Goal: Task Accomplishment & Management: Manage account settings

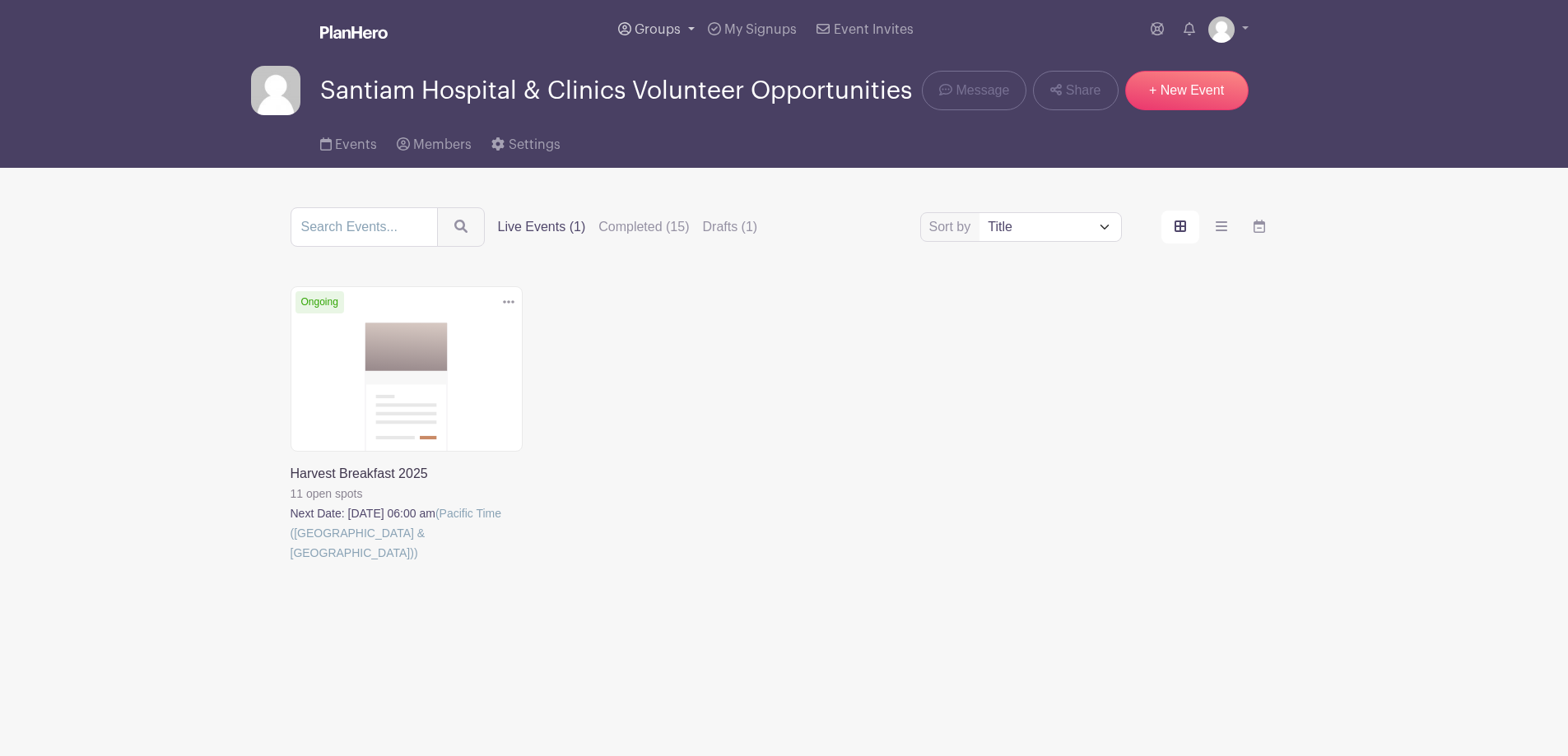
click at [664, 34] on link "Groups" at bounding box center [656, 29] width 89 height 59
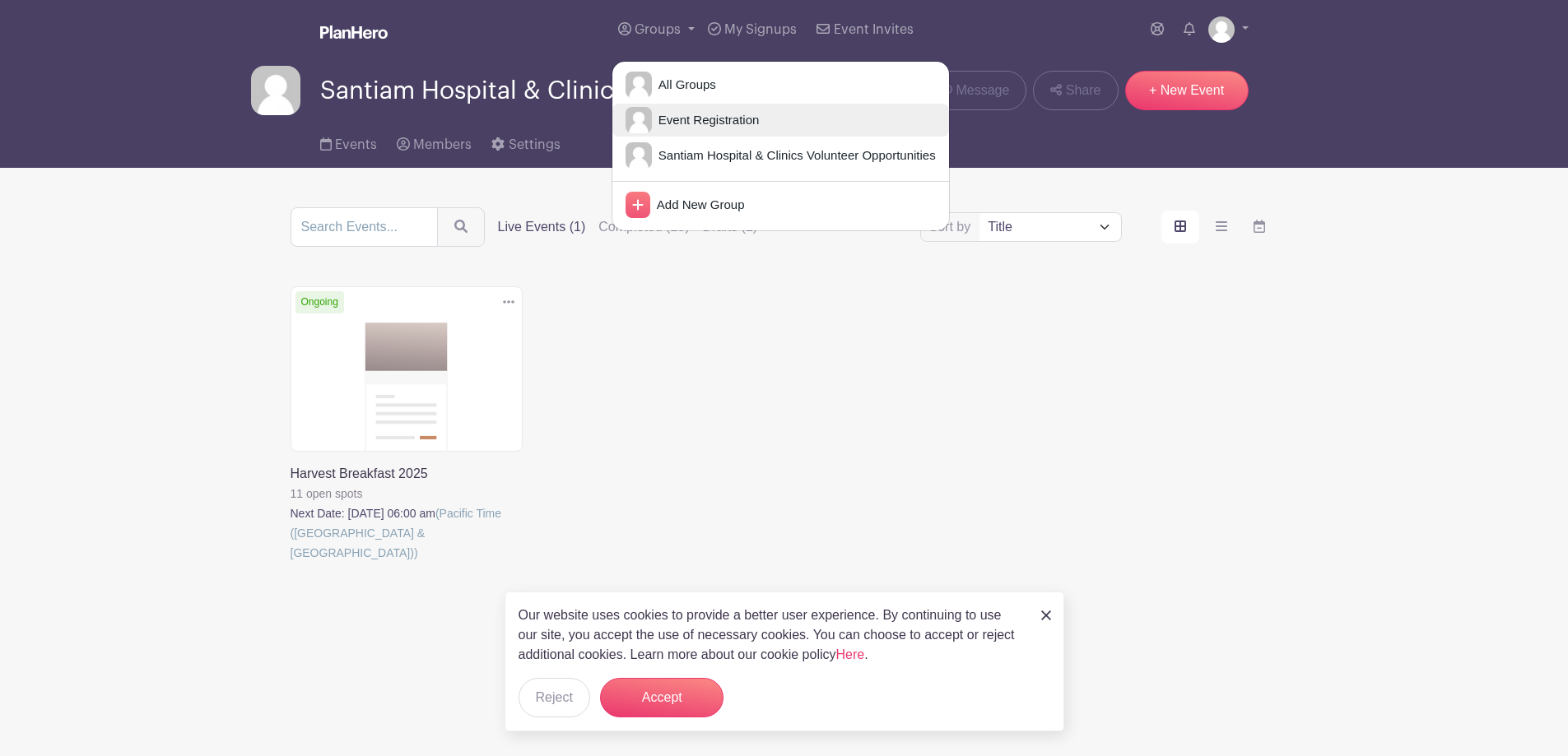
click at [664, 130] on span "Event Registration" at bounding box center [706, 120] width 108 height 19
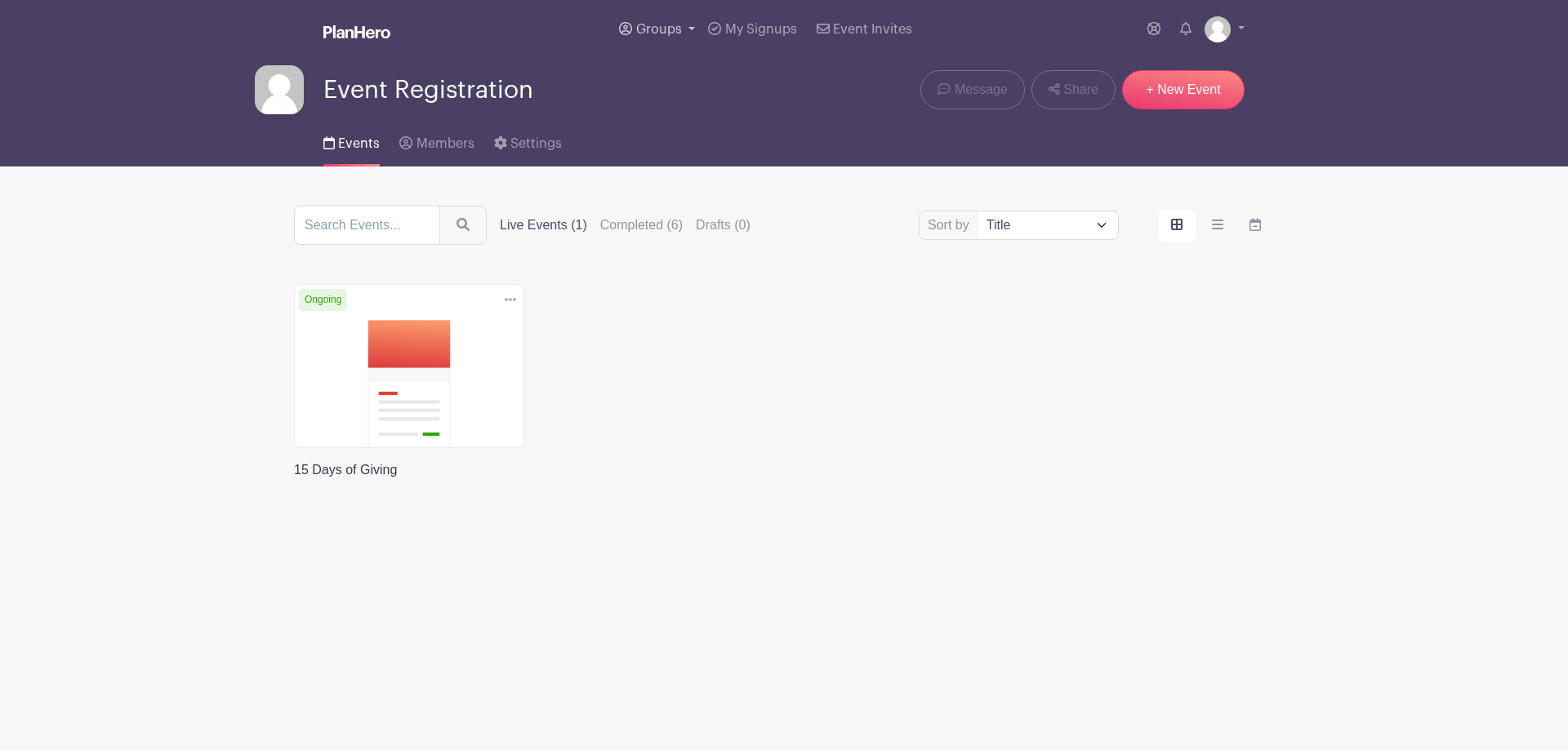
click at [656, 38] on link "Groups" at bounding box center [657, 29] width 89 height 59
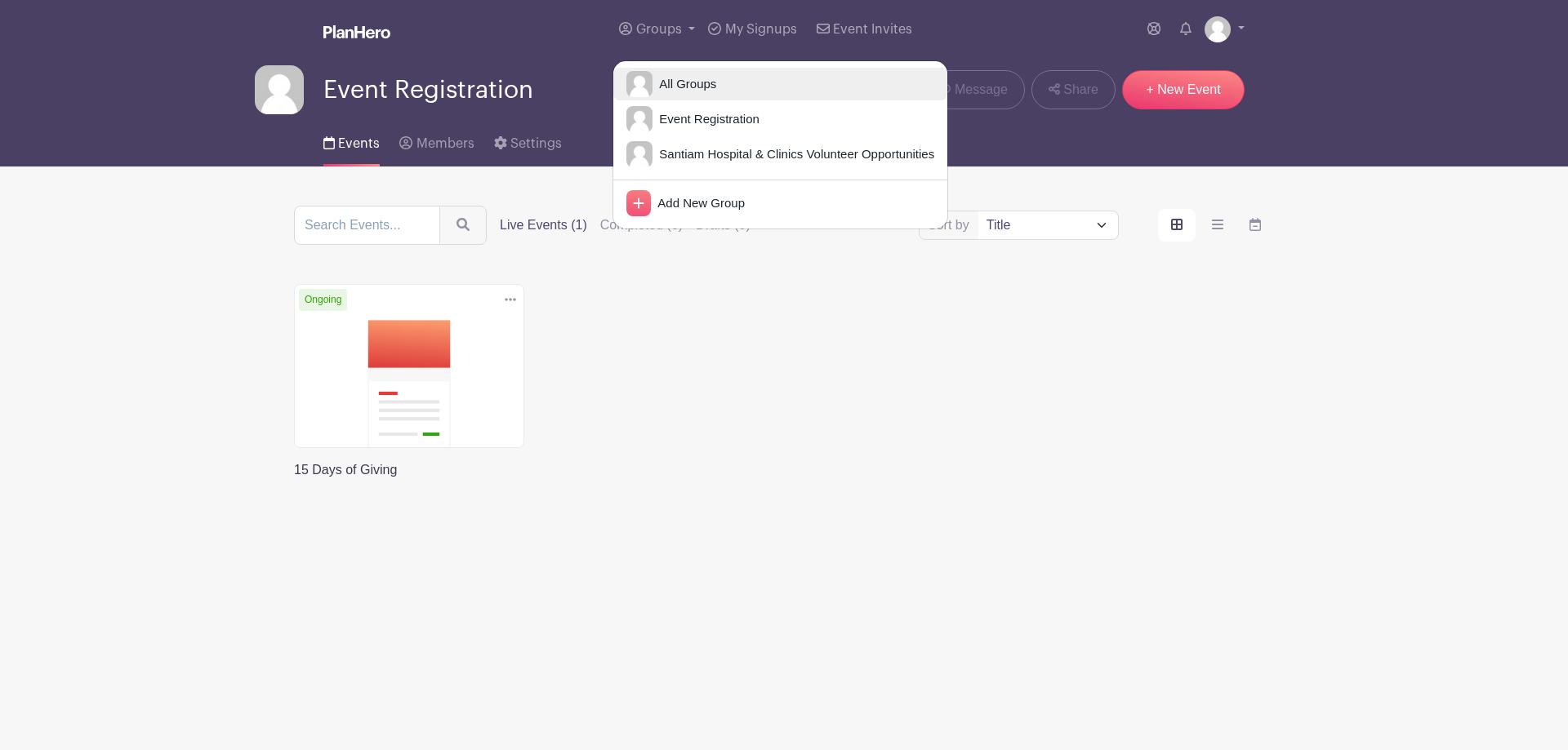
click at [654, 94] on span "All Groups" at bounding box center [684, 84] width 63 height 19
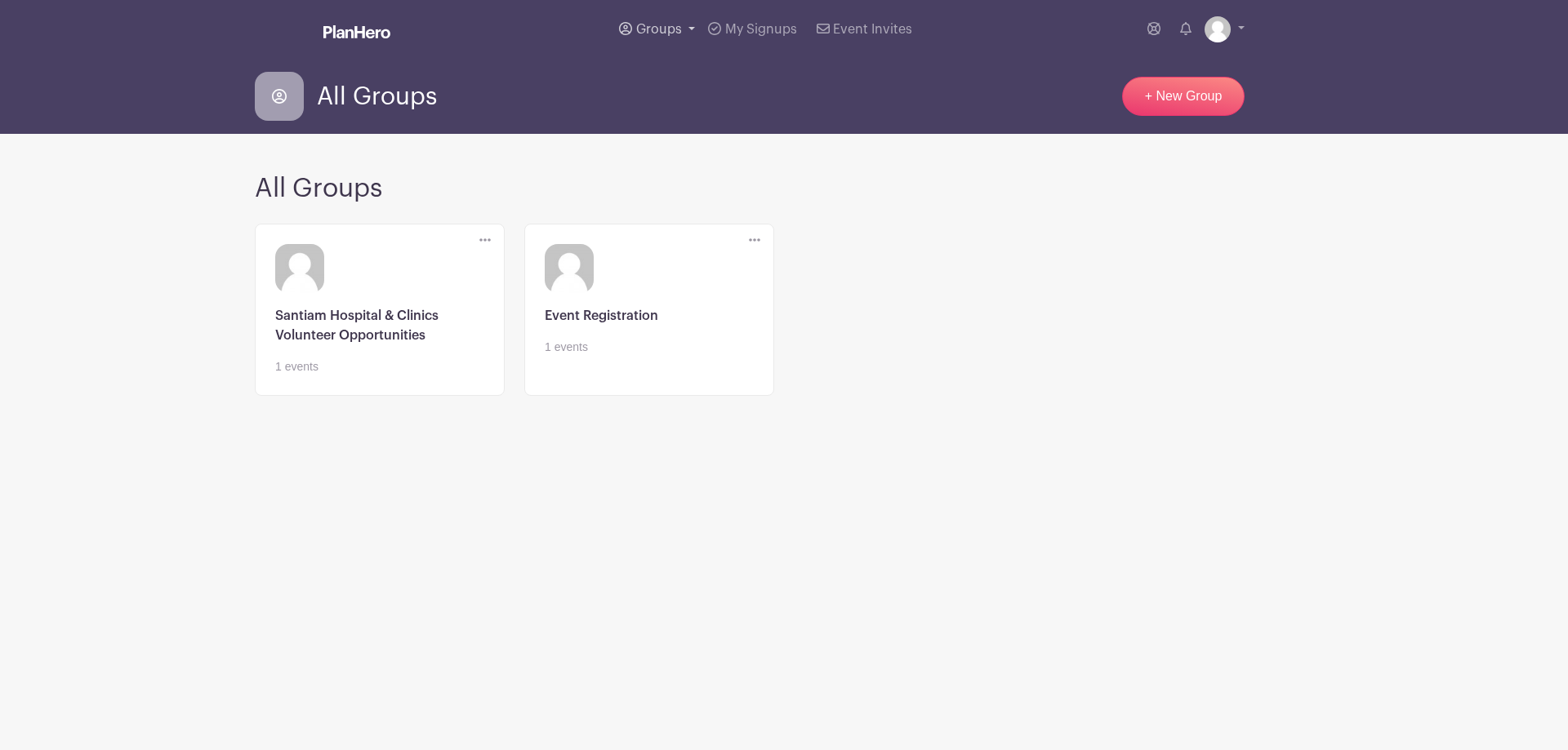
click at [657, 50] on link "Groups" at bounding box center [657, 29] width 89 height 59
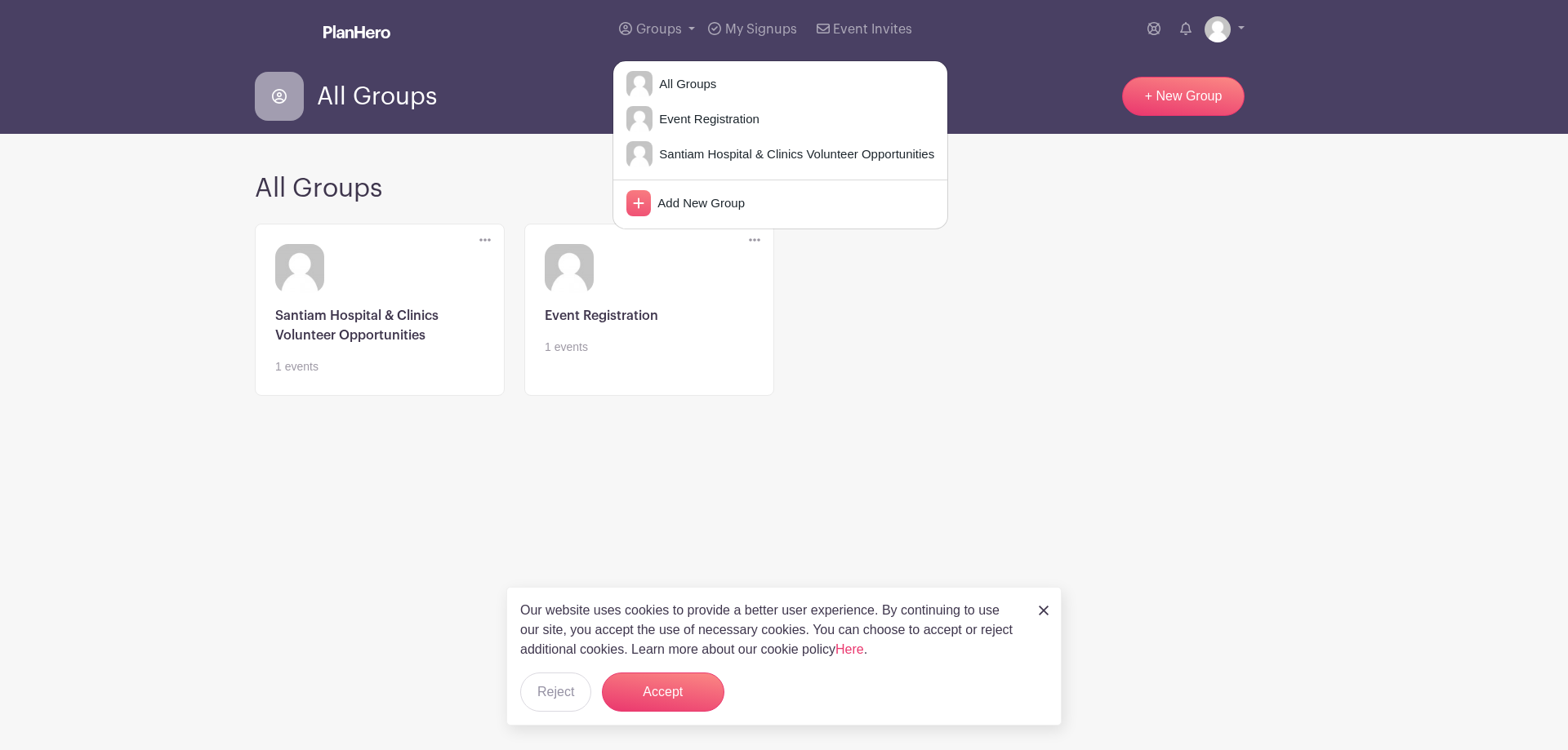
click at [887, 308] on div "Delete Group Are you sure? This group has signups associated with it. All signu…" at bounding box center [784, 319] width 1078 height 204
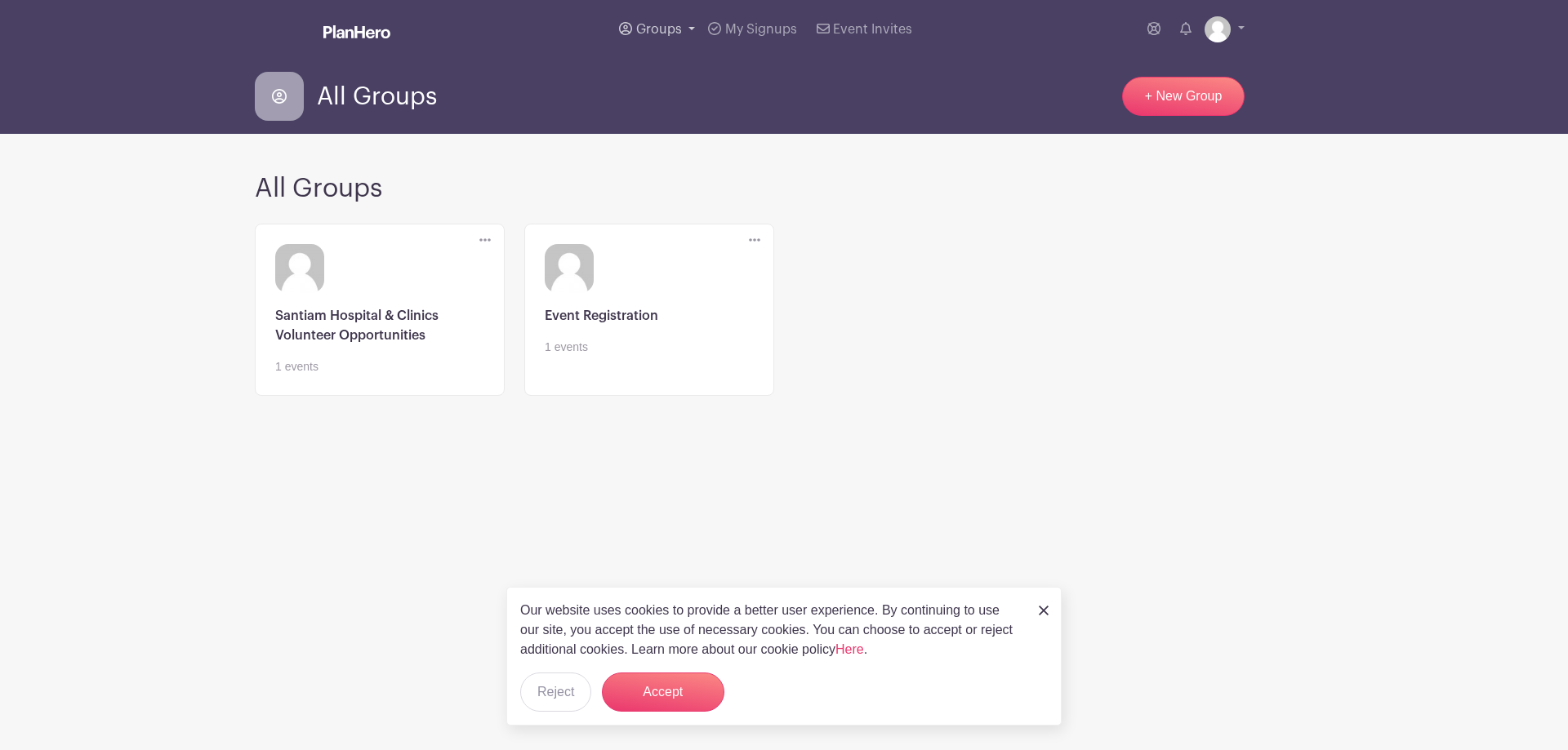
click at [664, 37] on link "Groups" at bounding box center [657, 29] width 89 height 59
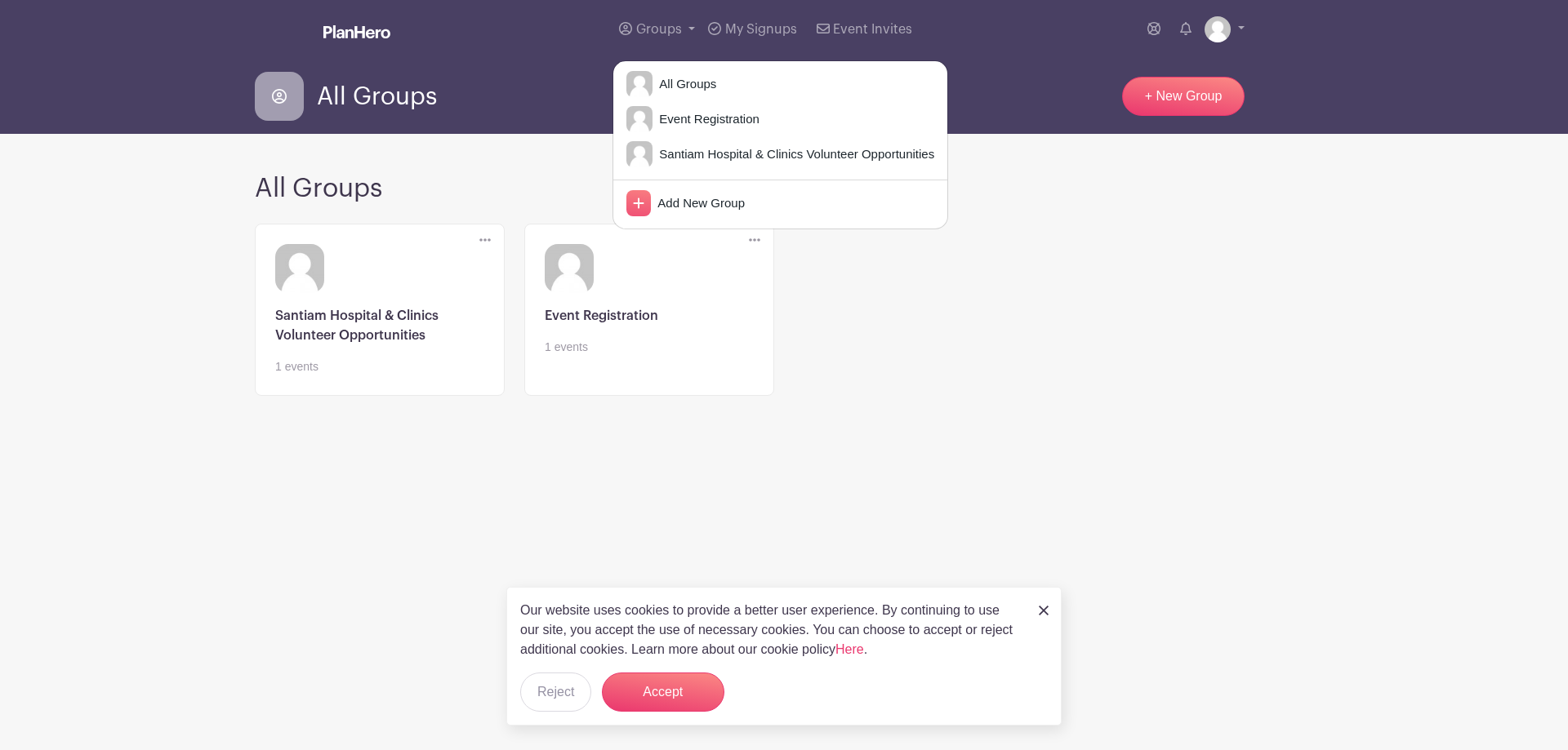
click at [1080, 385] on div "Delete Group Are you sure? This group has signups associated with it. All signu…" at bounding box center [784, 319] width 1078 height 204
